Goal: Register for event/course

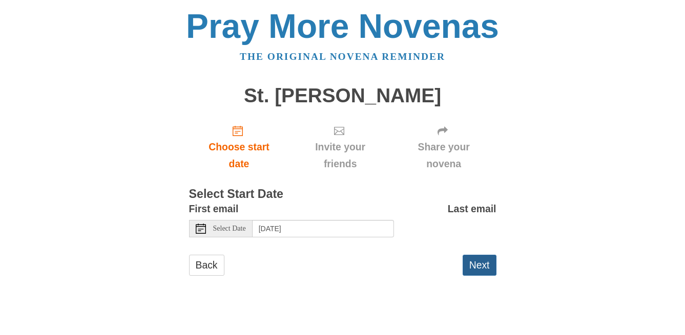
click at [477, 263] on button "Next" at bounding box center [479, 265] width 34 height 21
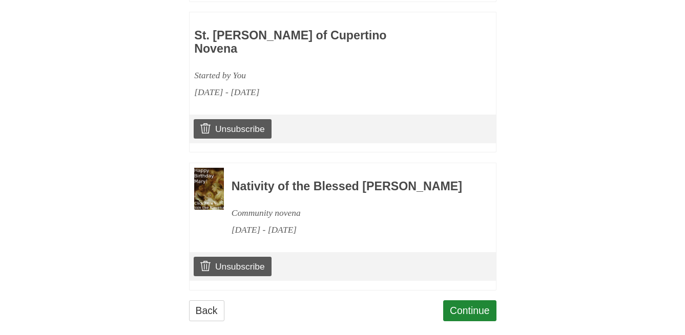
scroll to position [631, 0]
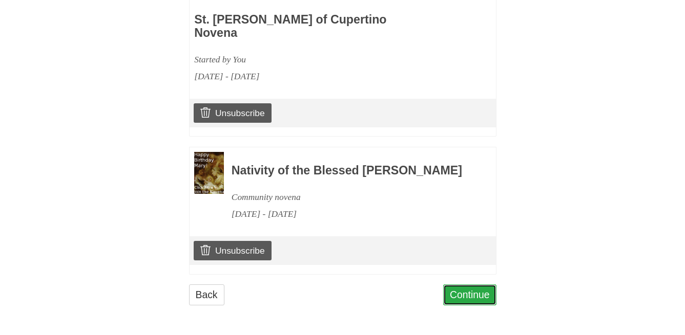
click at [472, 294] on link "Continue" at bounding box center [469, 295] width 53 height 21
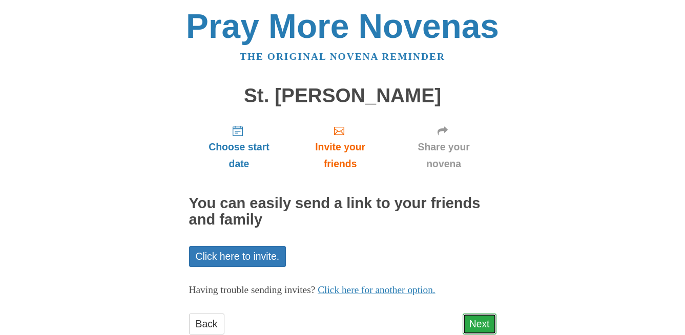
click at [475, 322] on link "Next" at bounding box center [479, 324] width 34 height 21
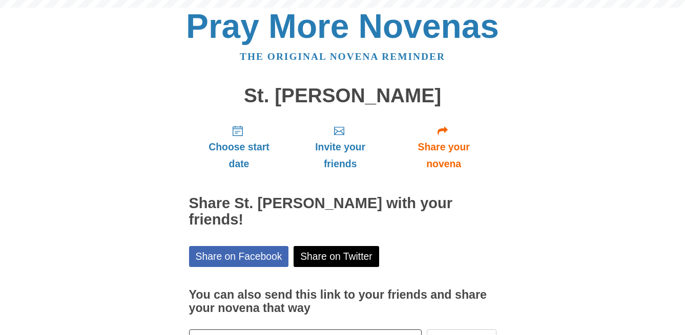
scroll to position [59, 0]
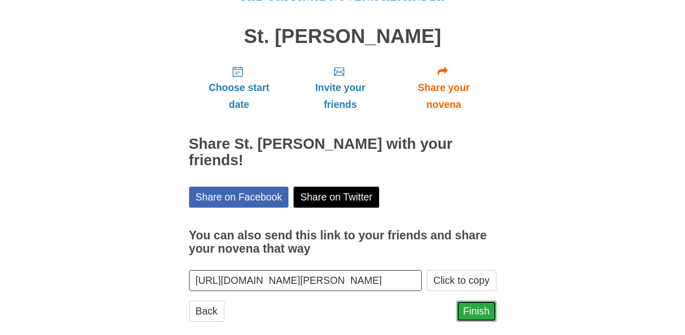
click at [477, 301] on link "Finish" at bounding box center [476, 311] width 40 height 21
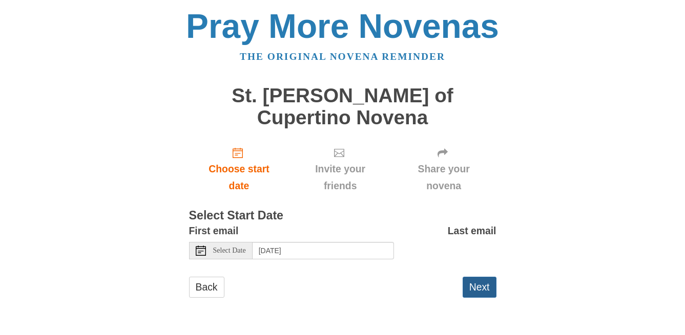
click at [476, 277] on button "Next" at bounding box center [479, 287] width 34 height 21
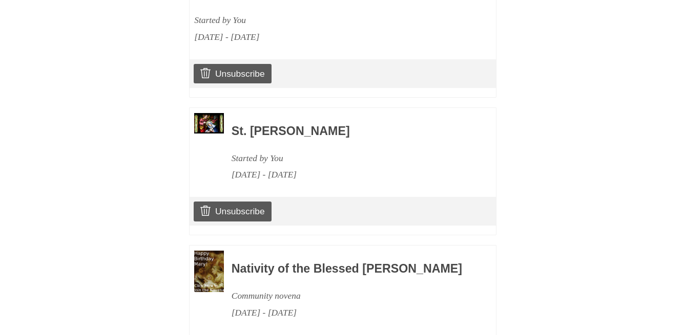
scroll to position [769, 0]
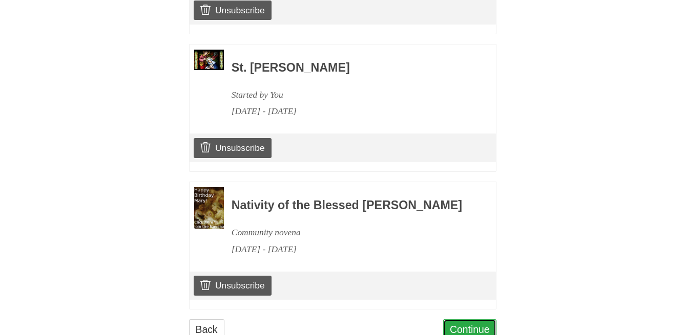
click at [476, 320] on link "Continue" at bounding box center [469, 330] width 53 height 21
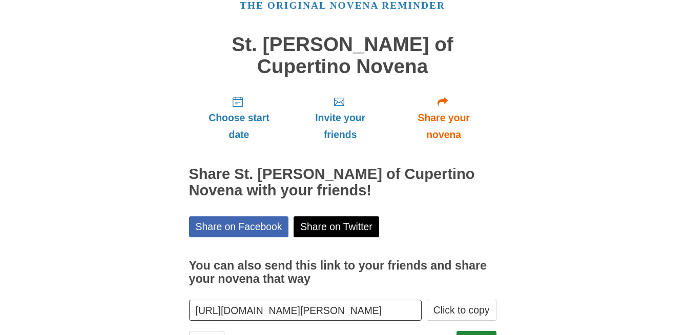
scroll to position [52, 0]
click at [477, 331] on link "Finish" at bounding box center [476, 341] width 40 height 21
